Goal: Task Accomplishment & Management: Manage account settings

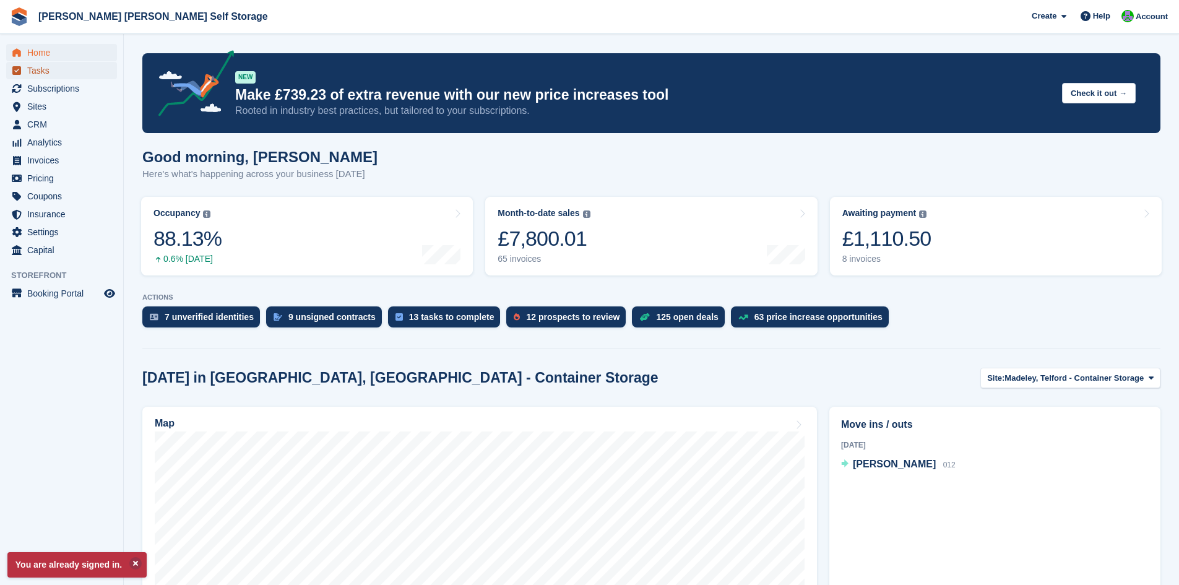
click at [38, 72] on span "Tasks" at bounding box center [64, 70] width 74 height 17
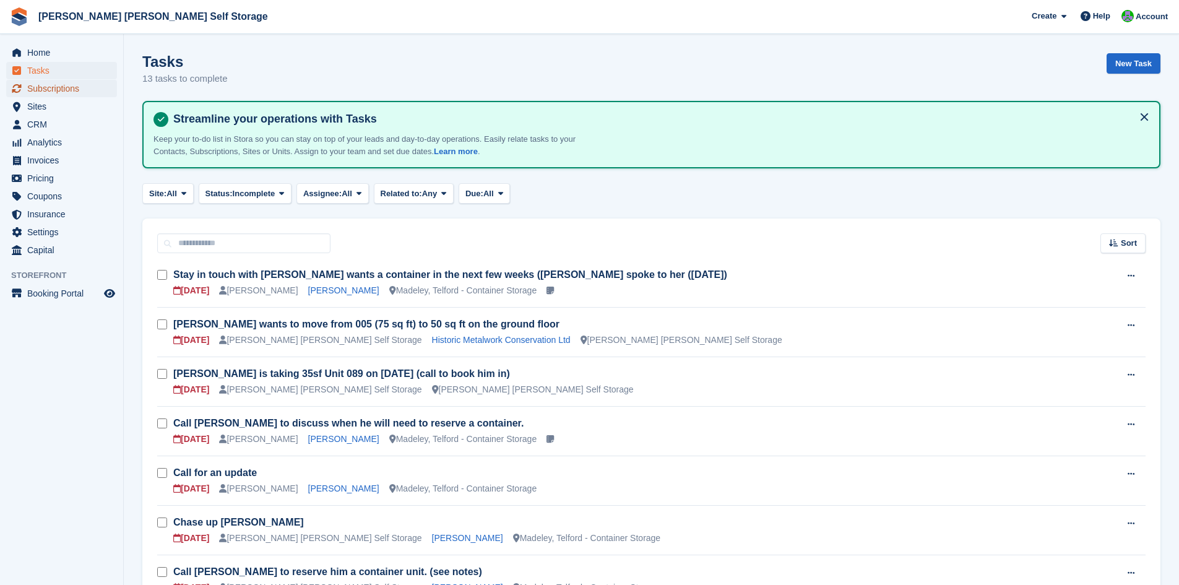
click at [39, 90] on span "Subscriptions" at bounding box center [64, 88] width 74 height 17
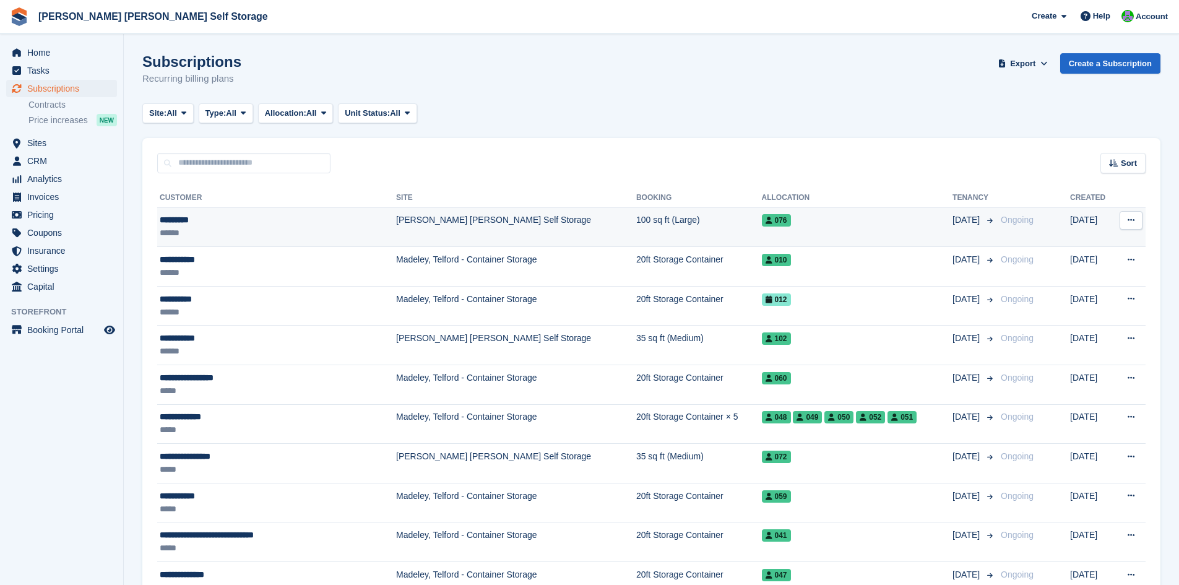
click at [442, 222] on td "[PERSON_NAME] [PERSON_NAME] Self Storage" at bounding box center [516, 227] width 240 height 40
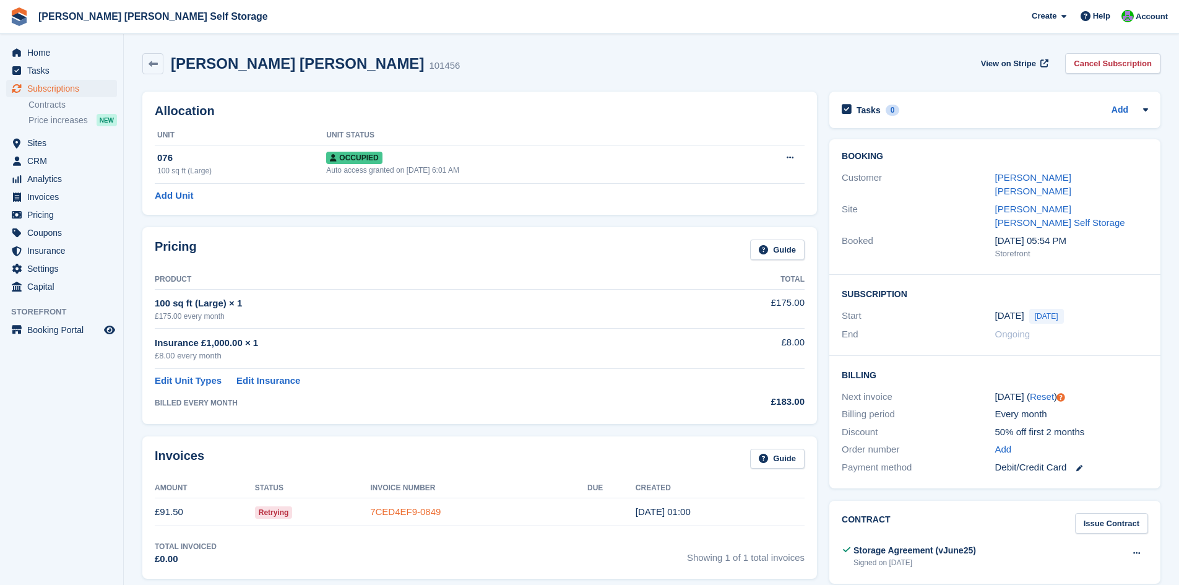
click at [418, 511] on link "7CED4EF9-0849" at bounding box center [405, 511] width 71 height 11
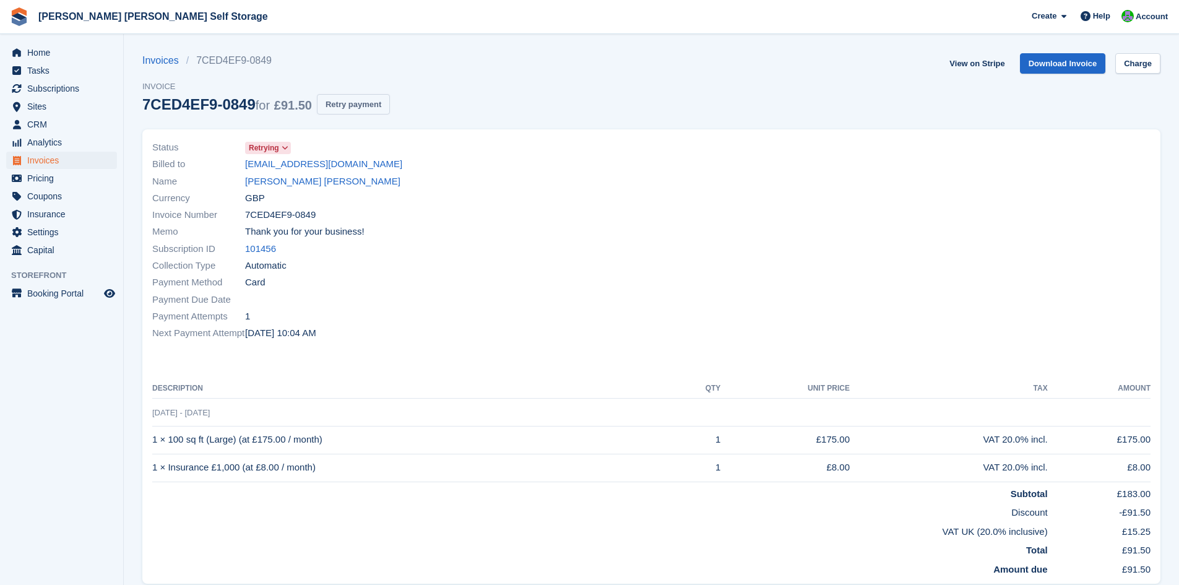
click at [345, 105] on button "Retry payment" at bounding box center [353, 104] width 73 height 20
click at [287, 147] on icon at bounding box center [285, 147] width 7 height 7
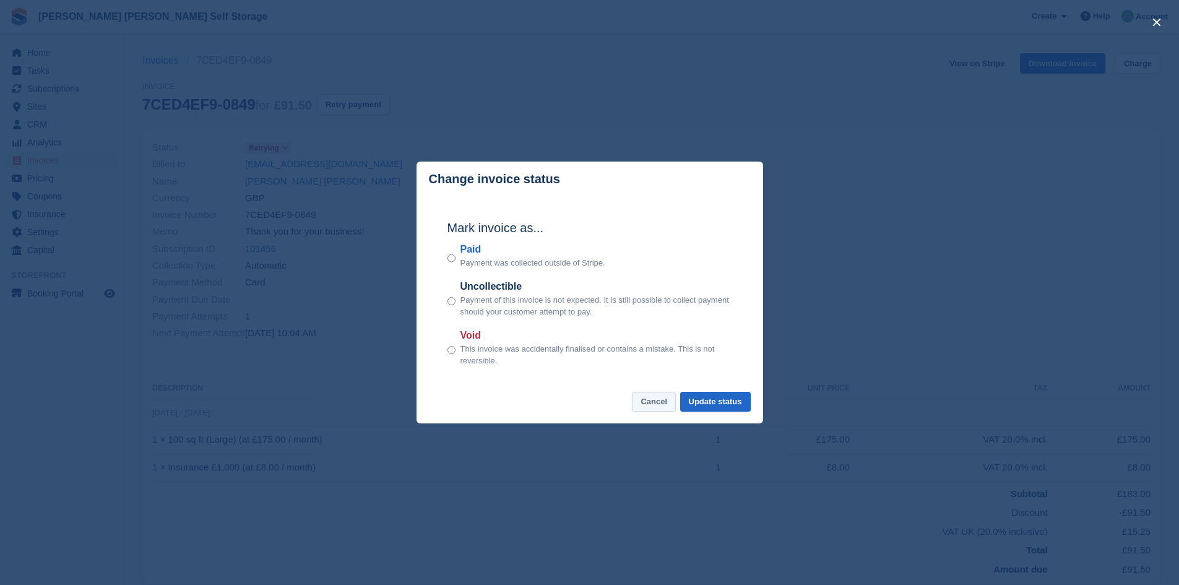
click at [671, 399] on button "Cancel" at bounding box center [654, 402] width 44 height 20
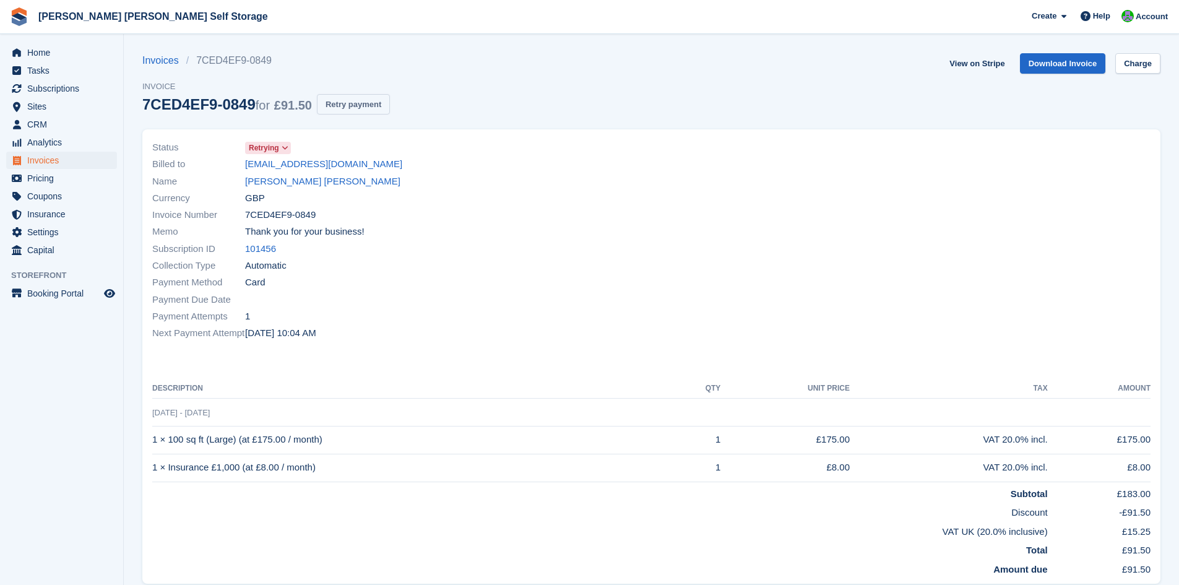
click at [351, 106] on button "Retry payment" at bounding box center [353, 104] width 73 height 20
click at [40, 53] on span "Home" at bounding box center [64, 52] width 74 height 17
